Goal: Information Seeking & Learning: Learn about a topic

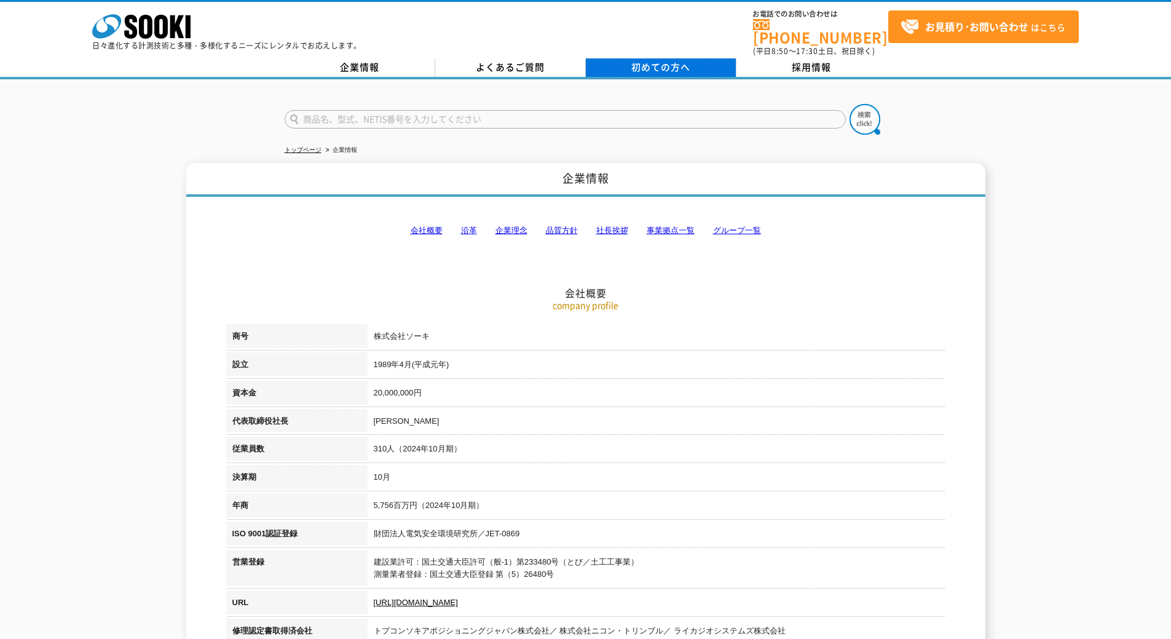
drag, startPoint x: 646, startPoint y: 46, endPoint x: 648, endPoint y: 52, distance: 6.4
click at [646, 47] on div "株式会社 ソーキ spMenu 日々進化する計測技術と多種・多様化するニーズにレンタルでお応えします。 お電話でのお問い合わせは 0120-856-990 (…" at bounding box center [585, 29] width 1171 height 55
click at [651, 60] on span "初めての方へ" at bounding box center [660, 67] width 59 height 14
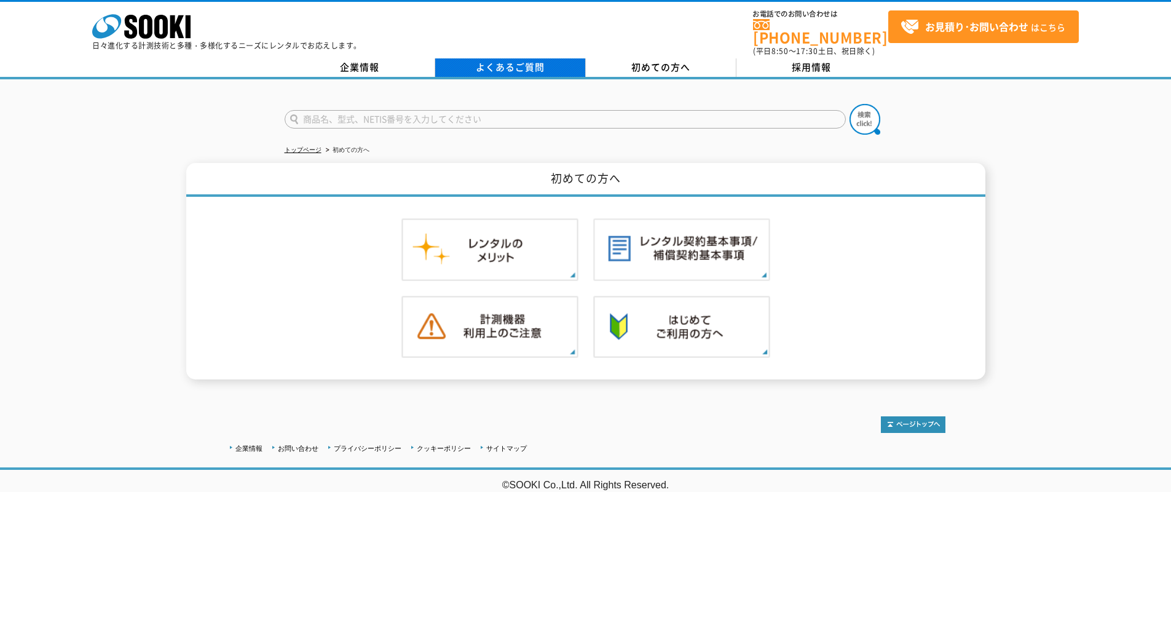
click at [514, 58] on link "よくあるご質問" at bounding box center [510, 67] width 151 height 18
